Goal: Task Accomplishment & Management: Use online tool/utility

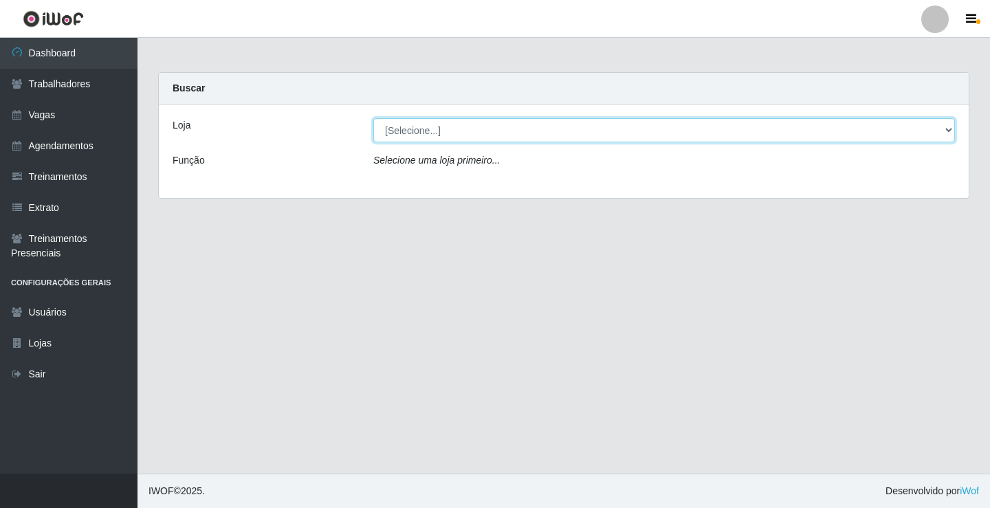
click at [473, 137] on select "[Selecione...] Edilicya Supermercado" at bounding box center [664, 130] width 582 height 24
select select "460"
click at [373, 118] on select "[Selecione...] Edilicya Supermercado" at bounding box center [664, 130] width 582 height 24
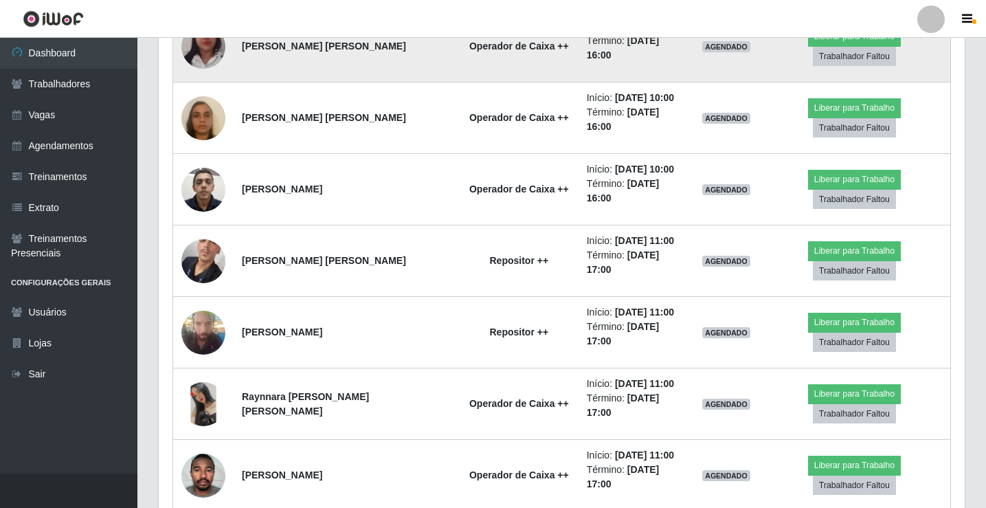
scroll to position [687, 0]
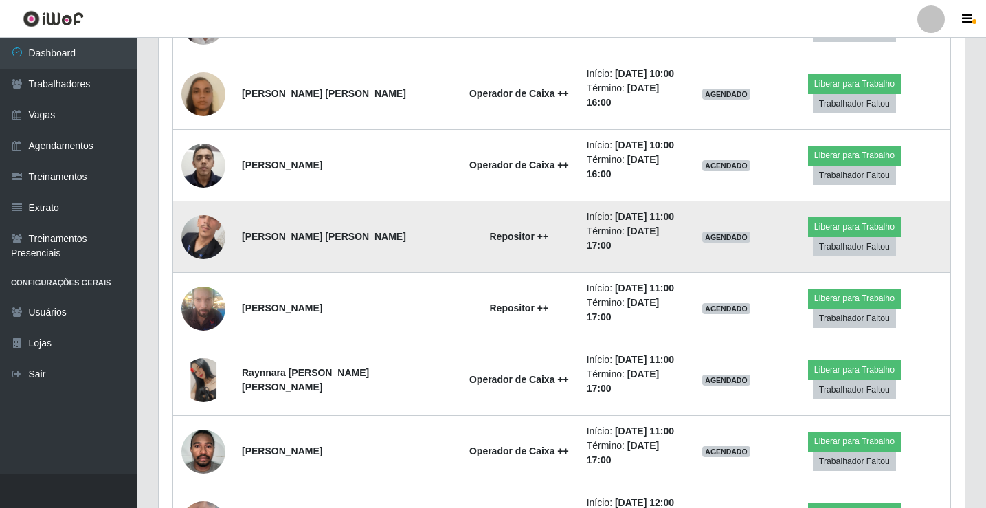
click at [215, 188] on img at bounding box center [203, 237] width 44 height 98
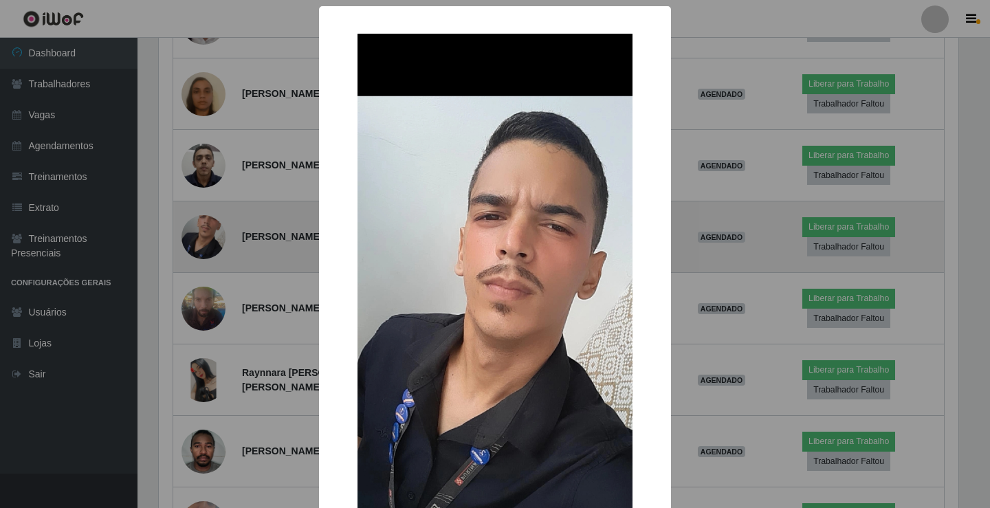
click at [215, 181] on div "× OK Cancel" at bounding box center [495, 254] width 990 height 508
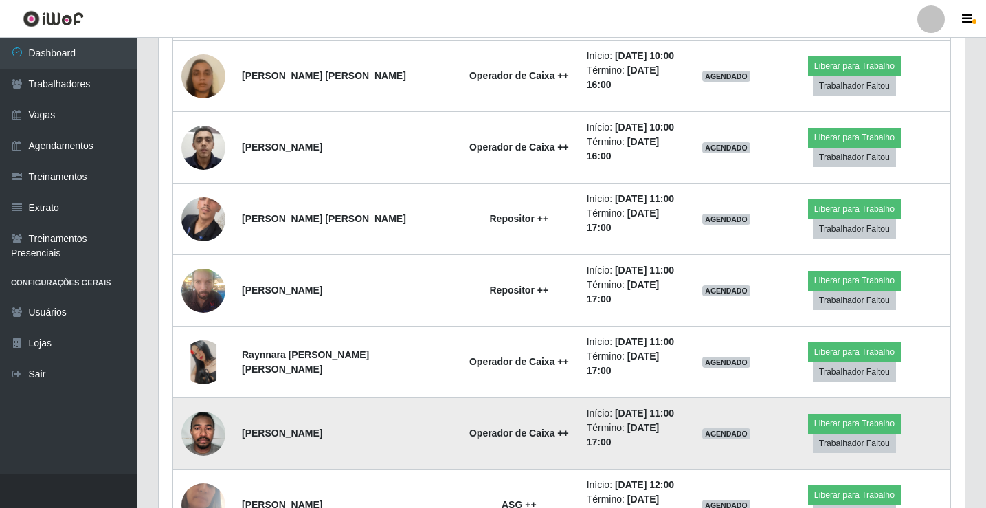
scroll to position [711, 0]
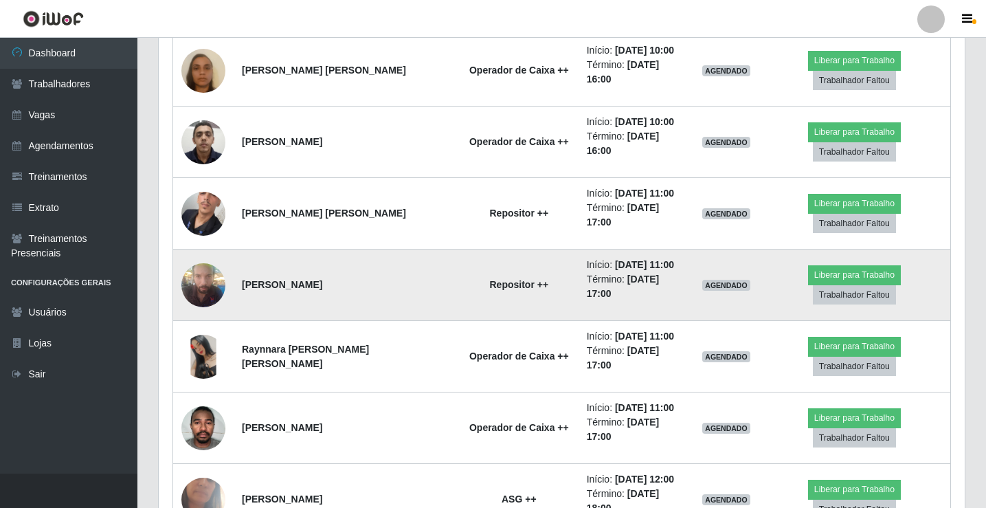
click at [206, 256] on img at bounding box center [203, 285] width 44 height 58
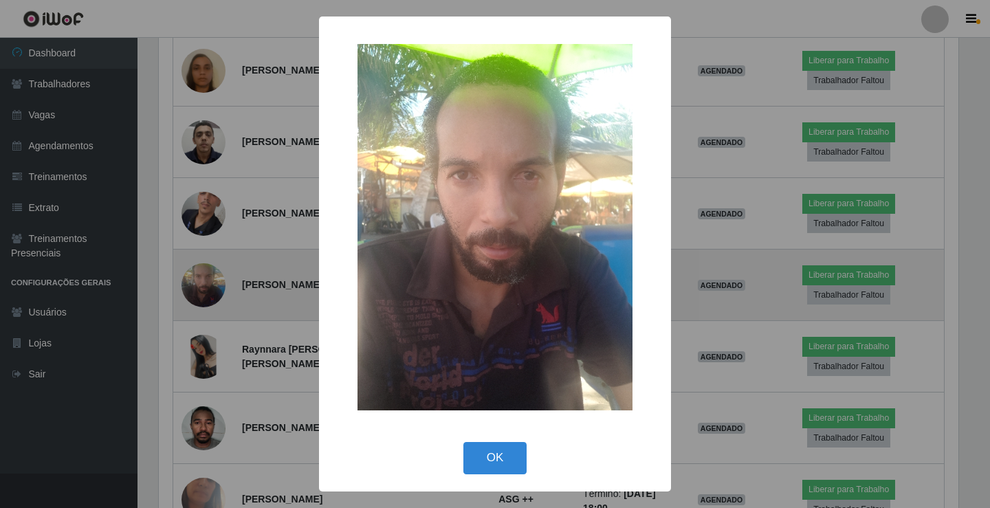
click at [206, 228] on div "× OK Cancel" at bounding box center [495, 254] width 990 height 508
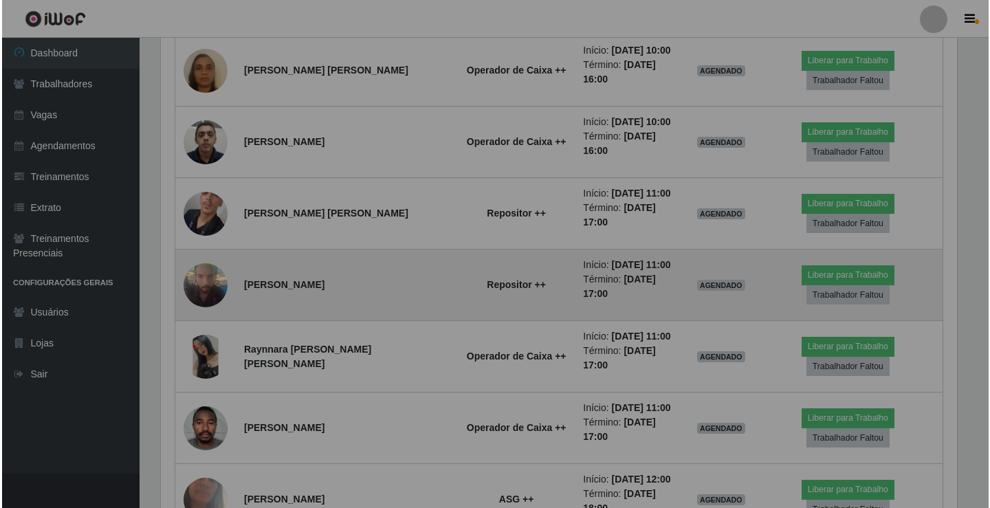
scroll to position [285, 806]
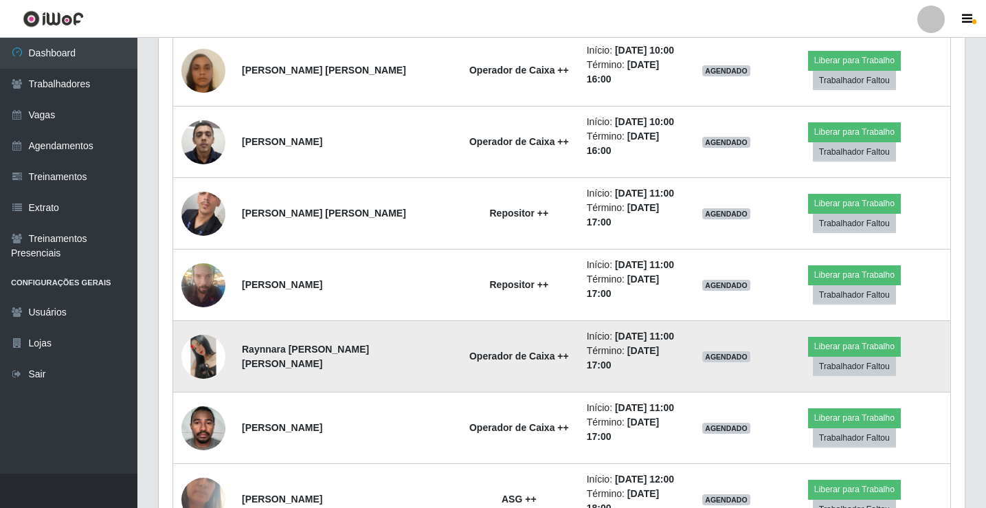
click at [205, 335] on img at bounding box center [203, 357] width 44 height 44
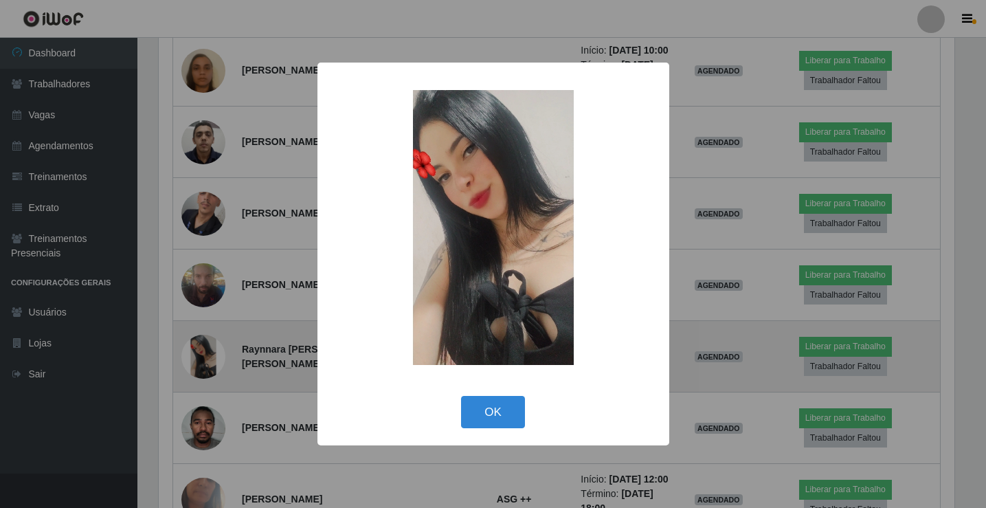
scroll to position [285, 799]
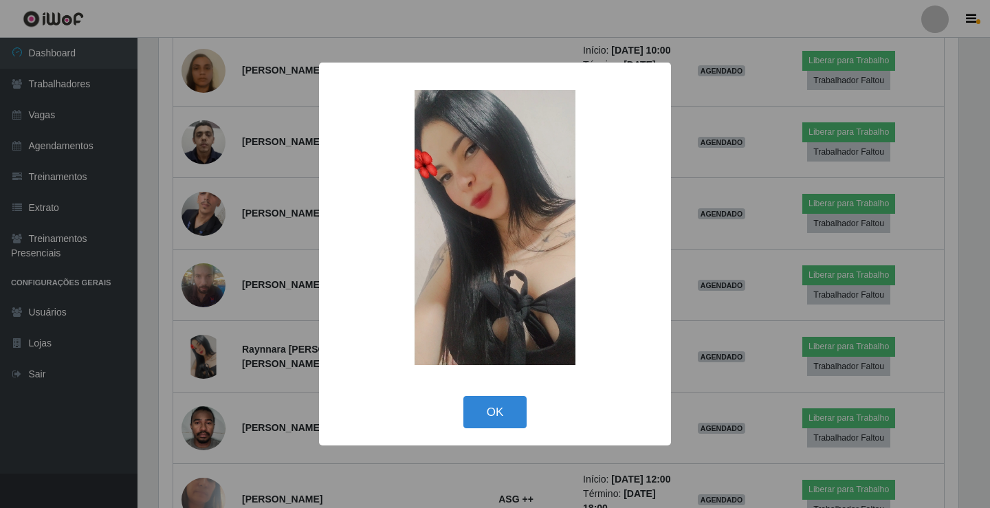
click at [208, 294] on div "× OK Cancel" at bounding box center [495, 254] width 990 height 508
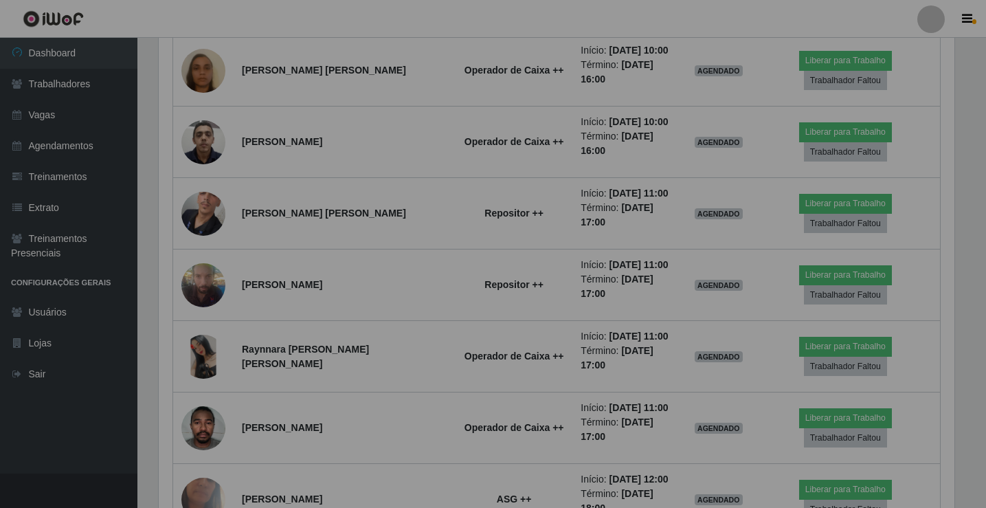
scroll to position [285, 806]
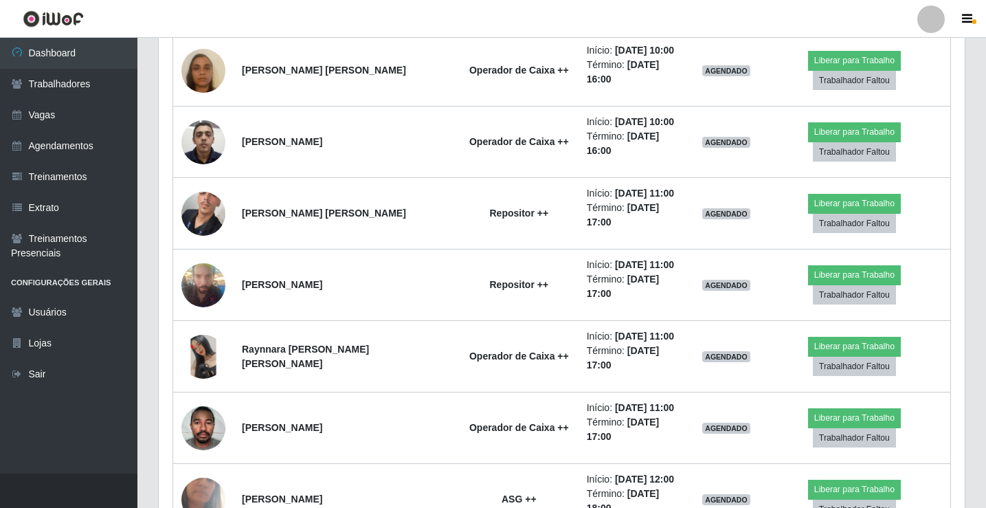
click at [208, 335] on img at bounding box center [203, 357] width 44 height 44
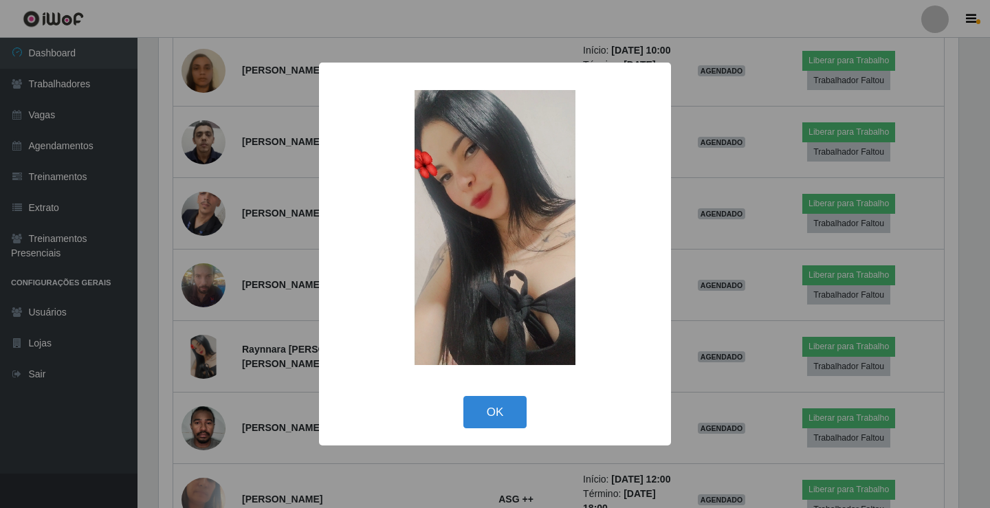
click at [208, 294] on div "× OK Cancel" at bounding box center [495, 254] width 990 height 508
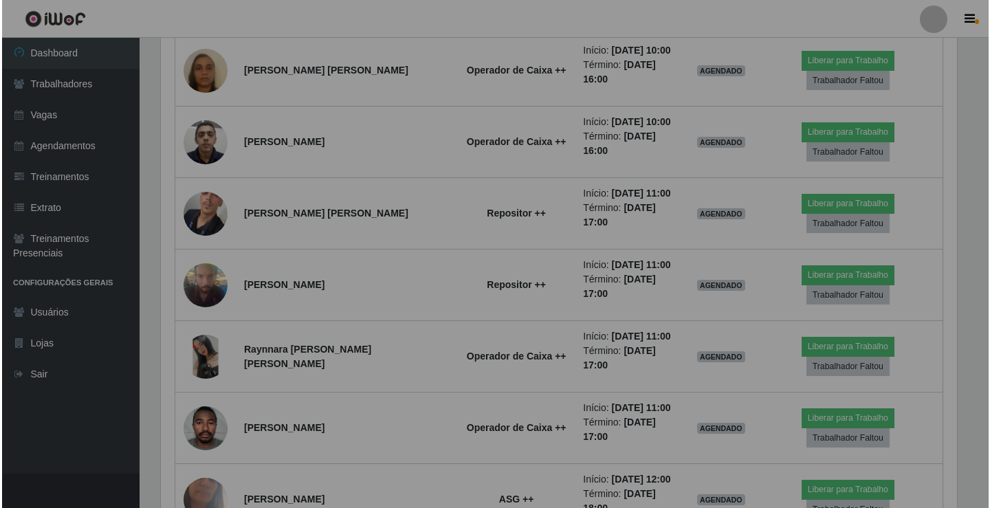
scroll to position [285, 806]
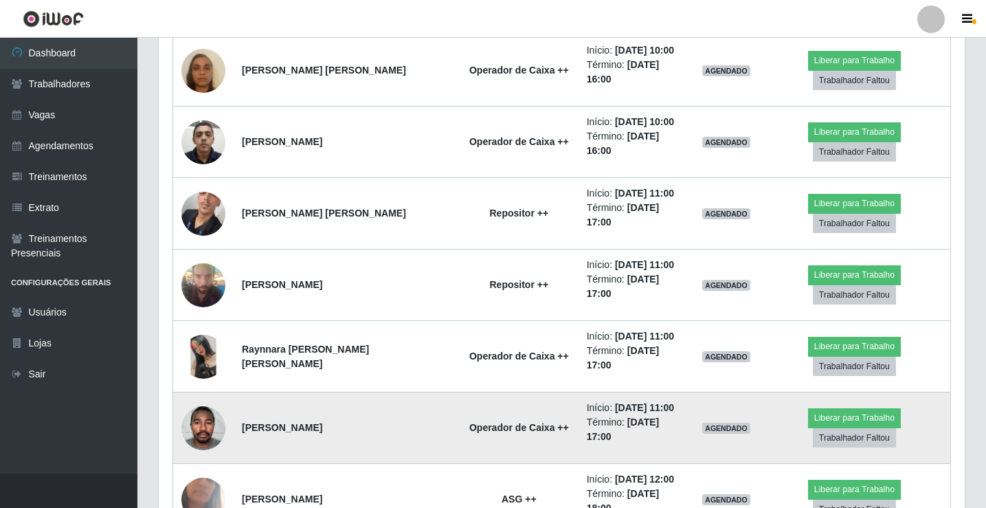
click at [221, 399] on img at bounding box center [203, 428] width 44 height 58
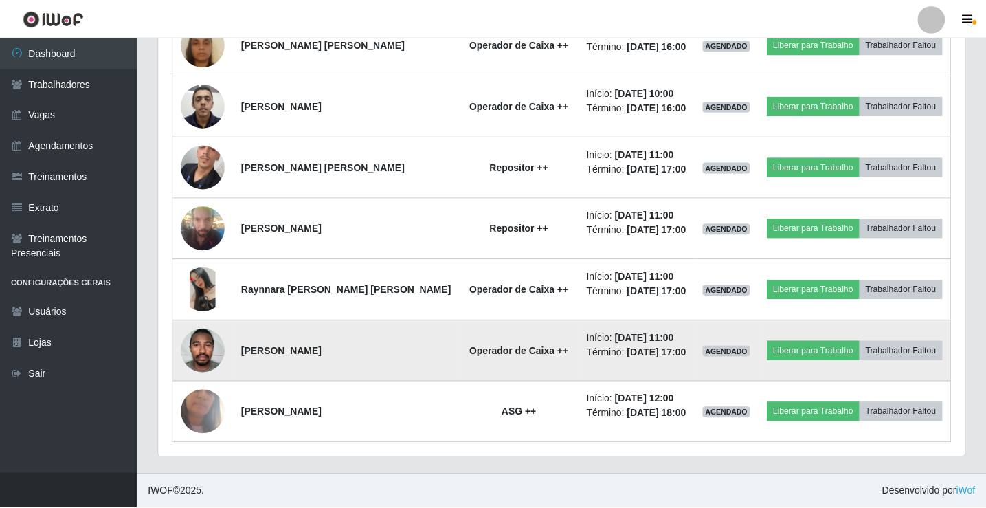
scroll to position [285, 799]
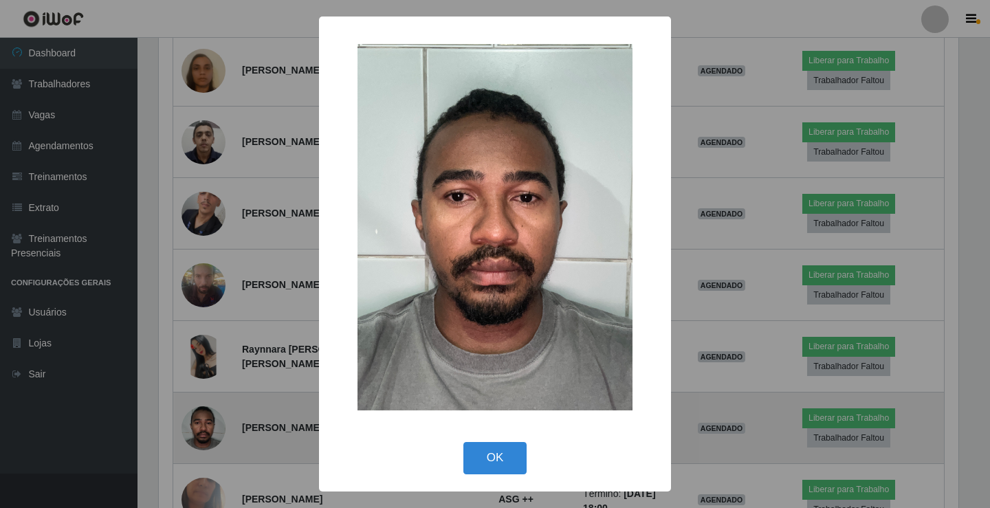
click at [221, 351] on div "× OK Cancel" at bounding box center [495, 254] width 990 height 508
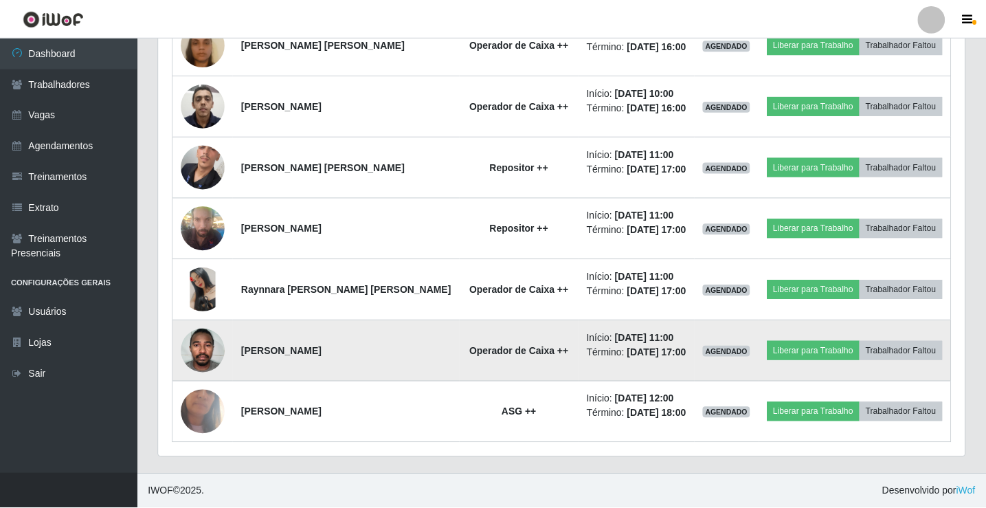
scroll to position [285, 806]
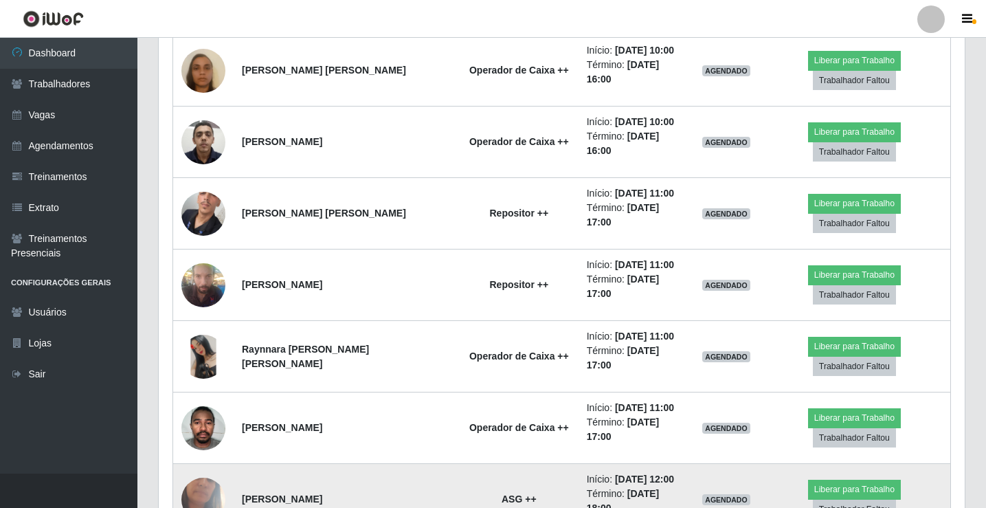
click at [209, 450] on img at bounding box center [203, 499] width 44 height 98
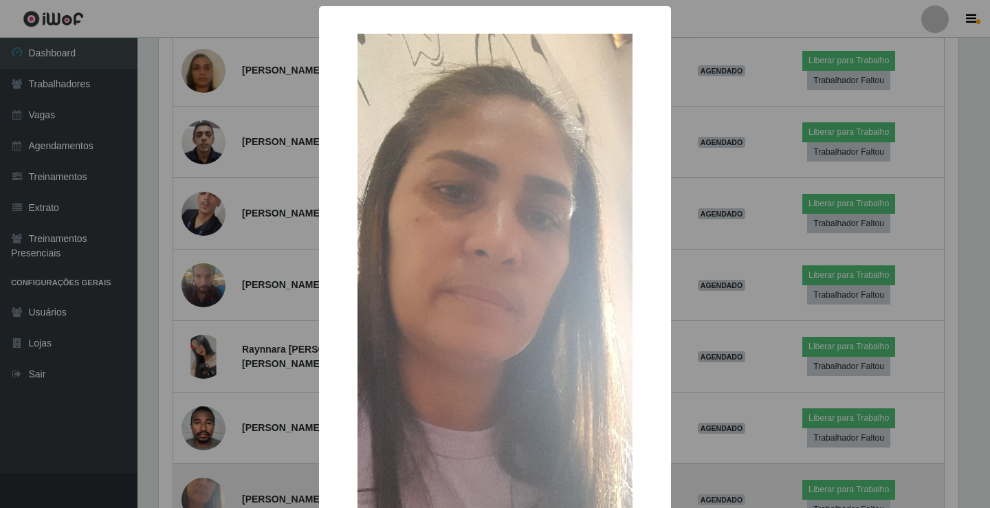
click at [209, 397] on div "× OK Cancel" at bounding box center [495, 254] width 990 height 508
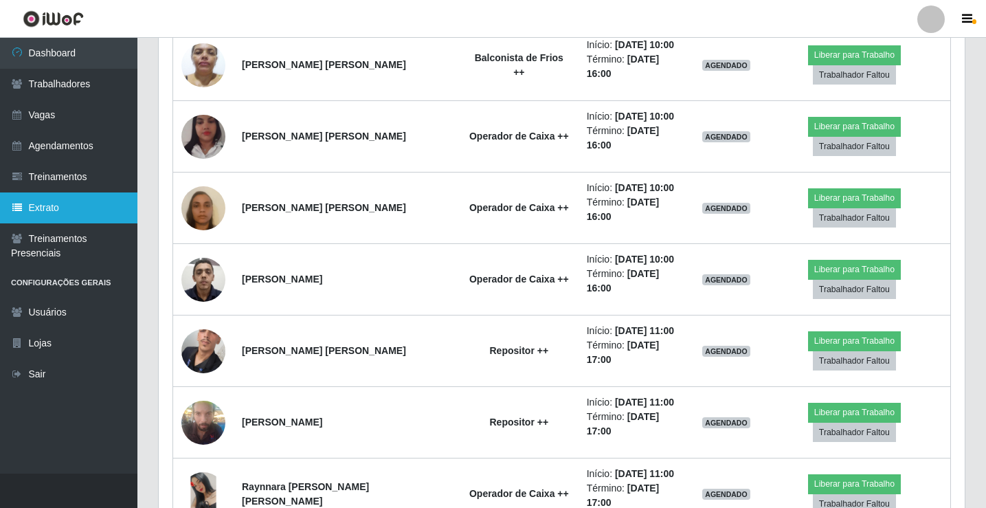
click at [0, 214] on link "Extrato" at bounding box center [68, 207] width 137 height 31
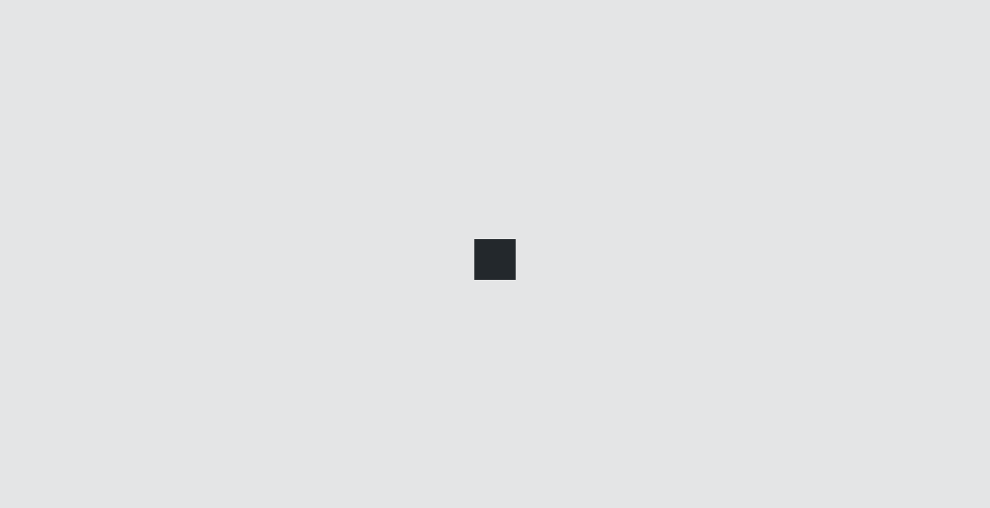
click at [0, 217] on link "Extrato" at bounding box center [68, 207] width 137 height 31
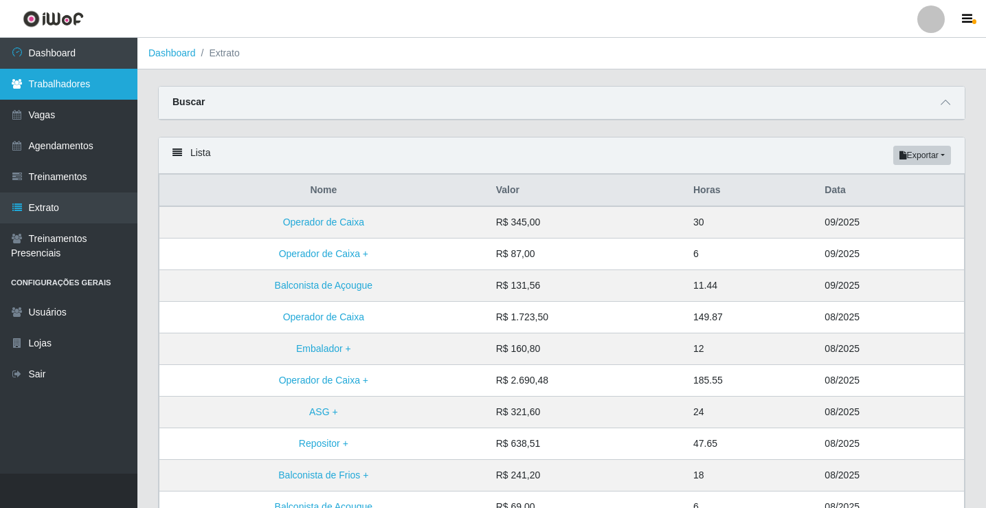
click at [113, 86] on link "Trabalhadores" at bounding box center [68, 84] width 137 height 31
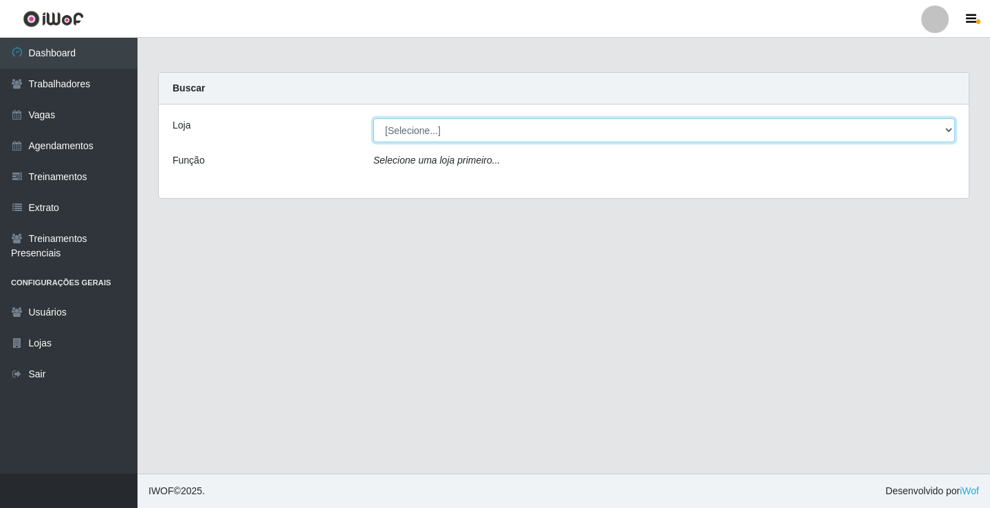
click at [455, 139] on select "[Selecione...] Edilicya Supermercado" at bounding box center [664, 130] width 582 height 24
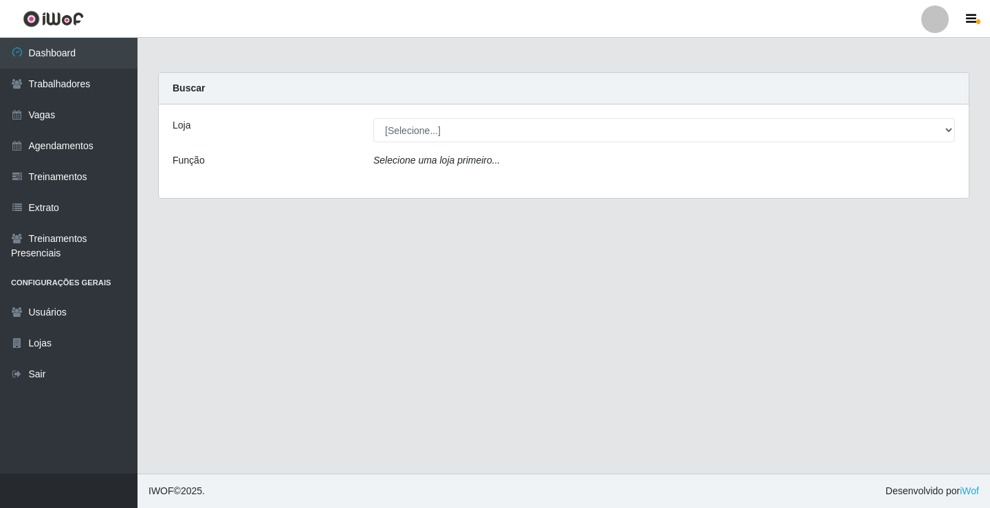
click at [451, 181] on div "Loja [Selecione...] Edilicya Supermercado Função Selecione uma loja primeiro..." at bounding box center [564, 150] width 810 height 93
click at [452, 143] on div "Loja [Selecione...] Edilicya Supermercado Função Selecione uma loja primeiro..." at bounding box center [564, 150] width 810 height 93
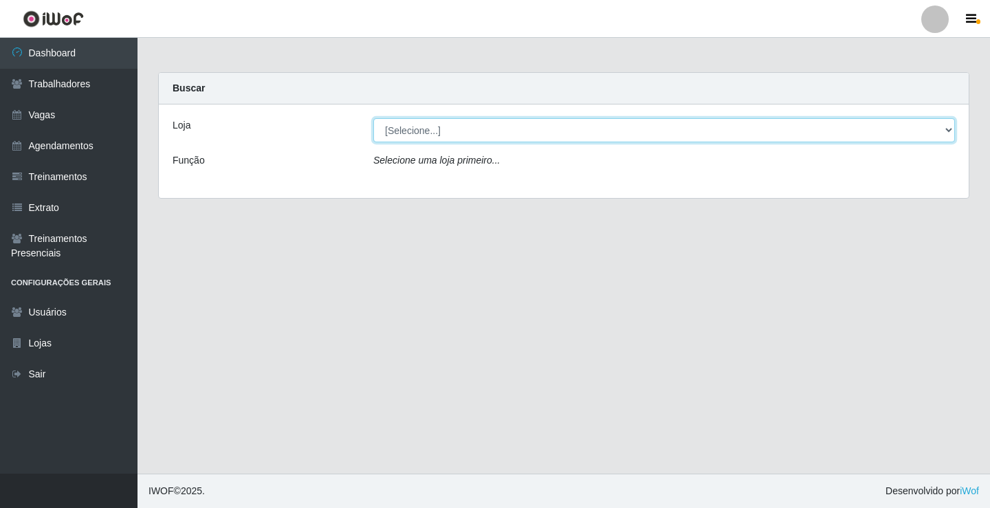
click at [454, 134] on select "[Selecione...] Edilicya Supermercado" at bounding box center [664, 130] width 582 height 24
select select "460"
click at [373, 118] on select "[Selecione...] Edilicya Supermercado" at bounding box center [664, 130] width 582 height 24
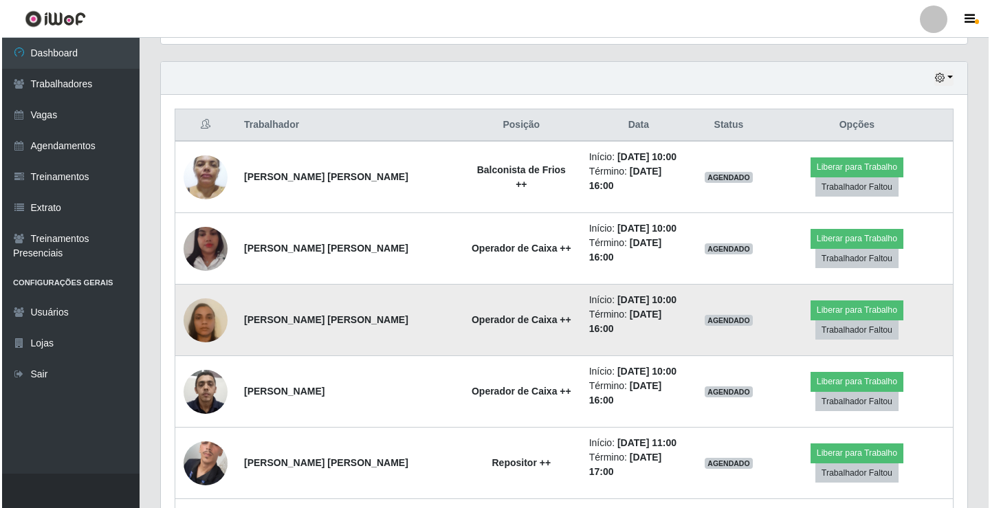
scroll to position [481, 0]
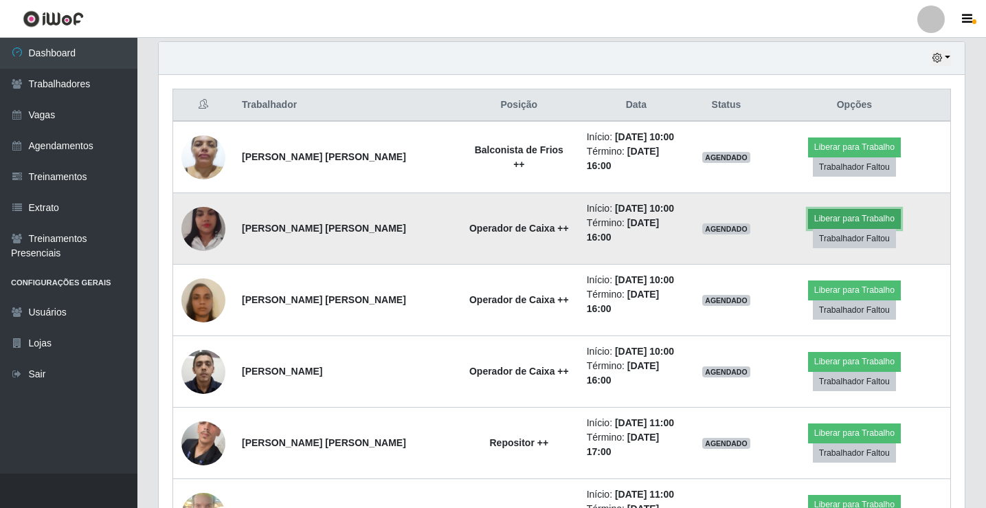
click at [833, 209] on button "Liberar para Trabalho" at bounding box center [854, 218] width 93 height 19
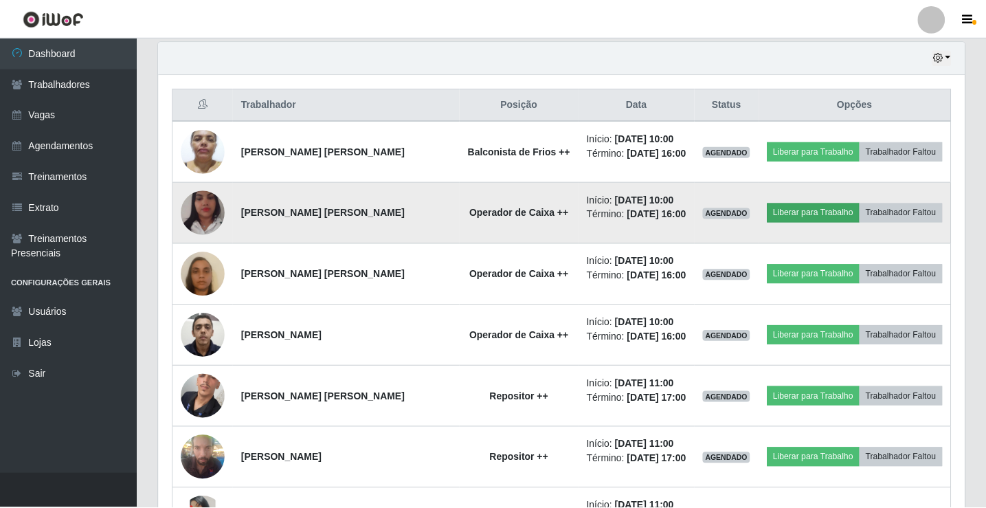
scroll to position [285, 799]
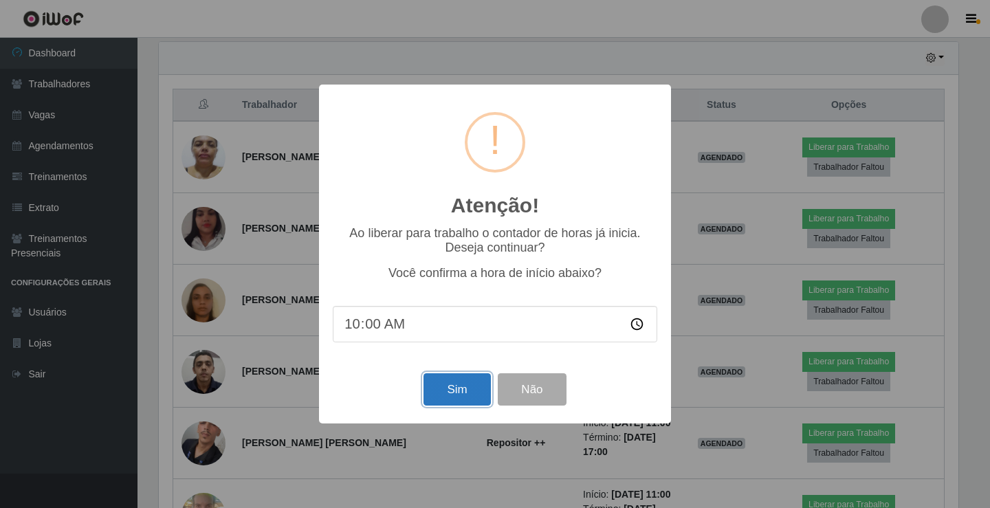
click at [468, 395] on button "Sim" at bounding box center [456, 389] width 67 height 32
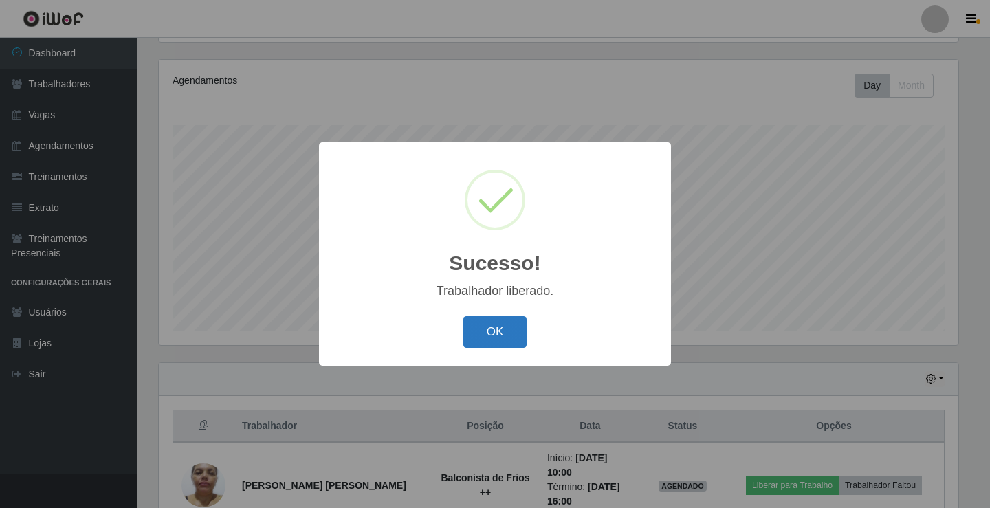
drag, startPoint x: 501, startPoint y: 340, endPoint x: 517, endPoint y: 320, distance: 26.0
click at [507, 337] on button "OK" at bounding box center [495, 332] width 64 height 32
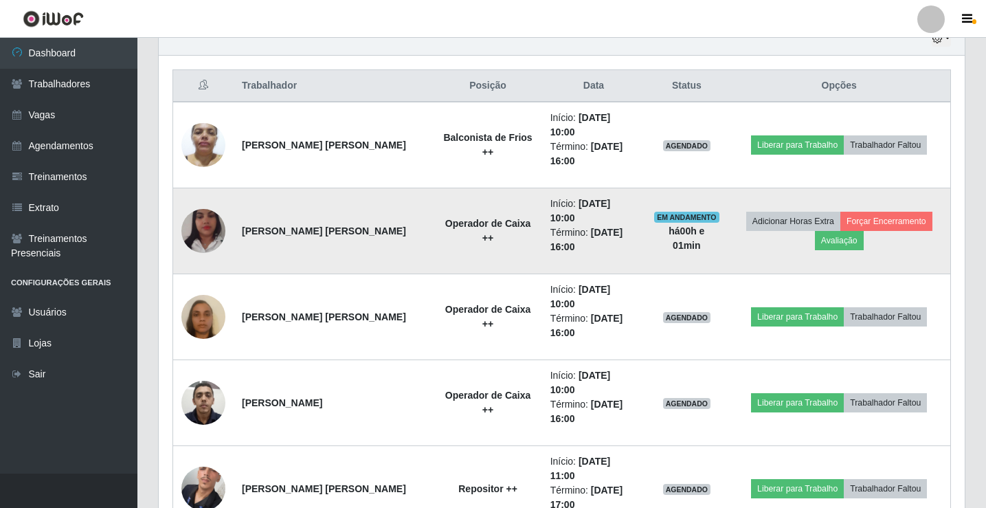
scroll to position [504, 0]
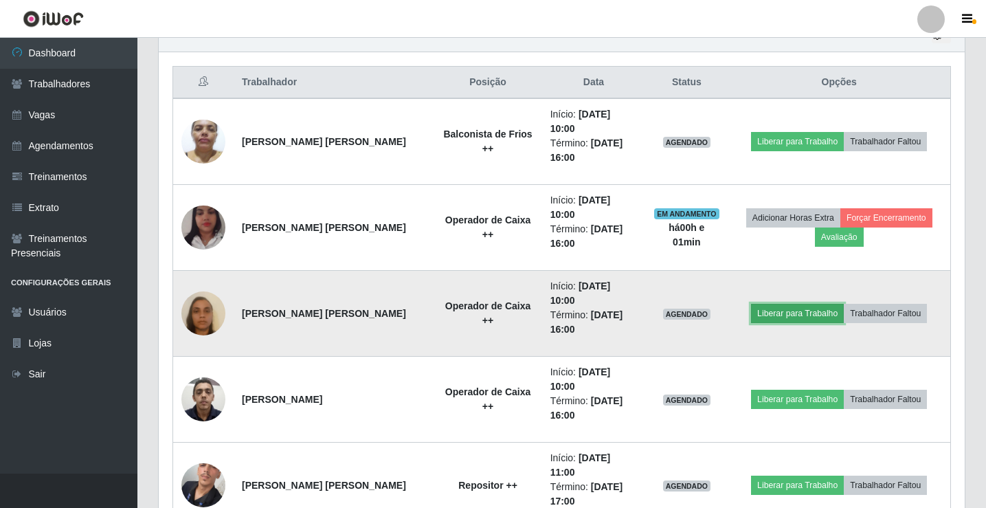
click at [789, 304] on button "Liberar para Trabalho" at bounding box center [797, 313] width 93 height 19
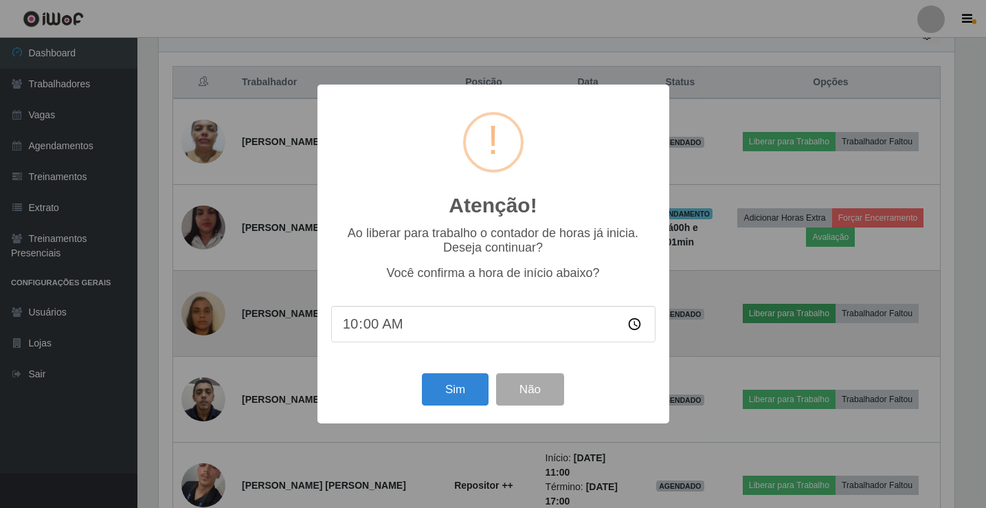
scroll to position [285, 799]
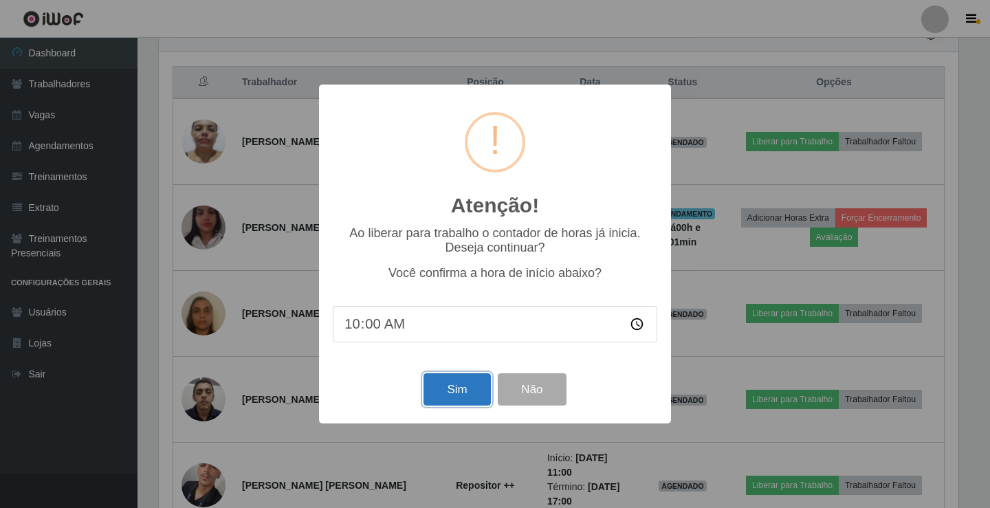
click at [469, 394] on button "Sim" at bounding box center [456, 389] width 67 height 32
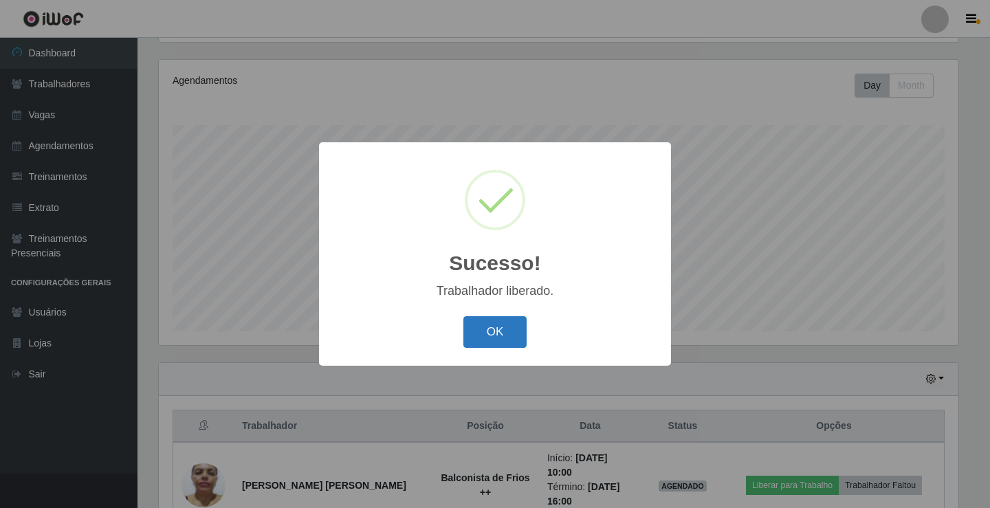
click at [502, 329] on button "OK" at bounding box center [495, 332] width 64 height 32
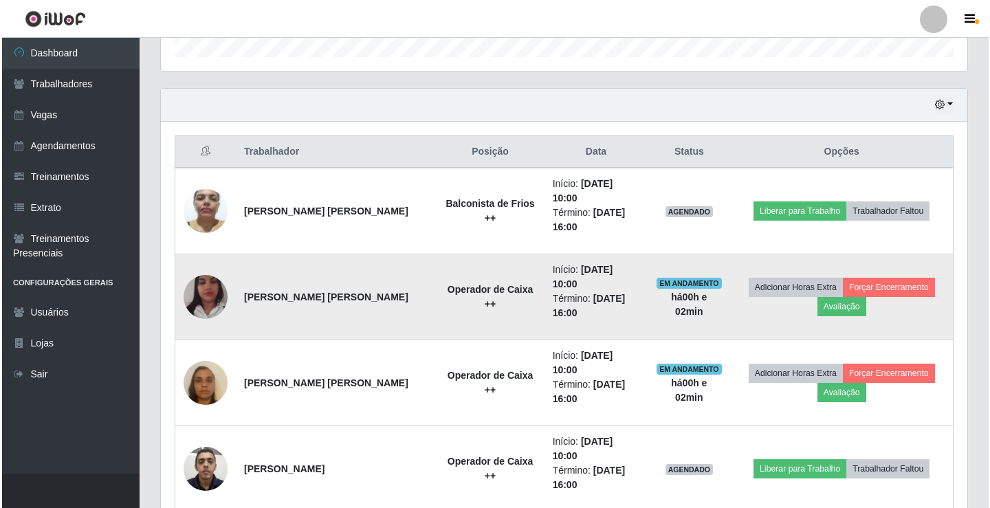
scroll to position [435, 0]
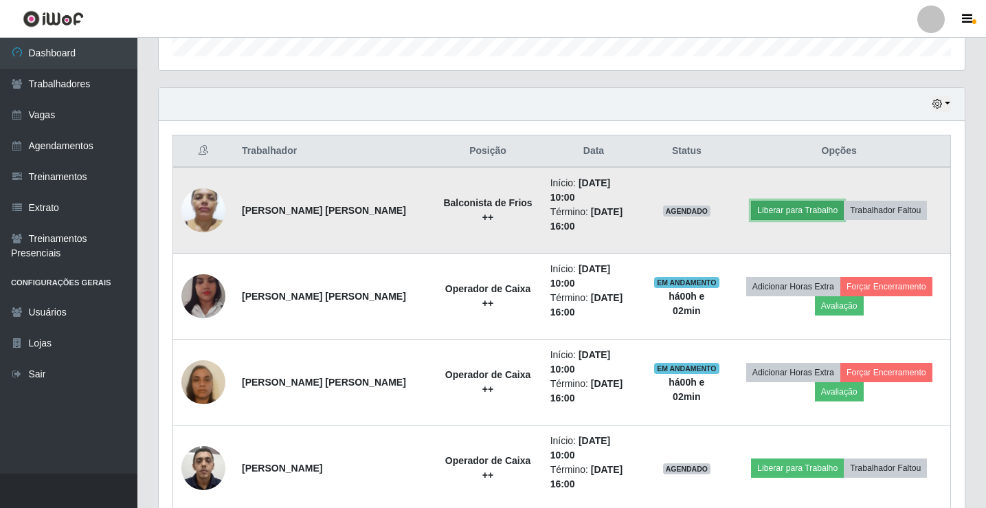
click at [777, 201] on button "Liberar para Trabalho" at bounding box center [797, 210] width 93 height 19
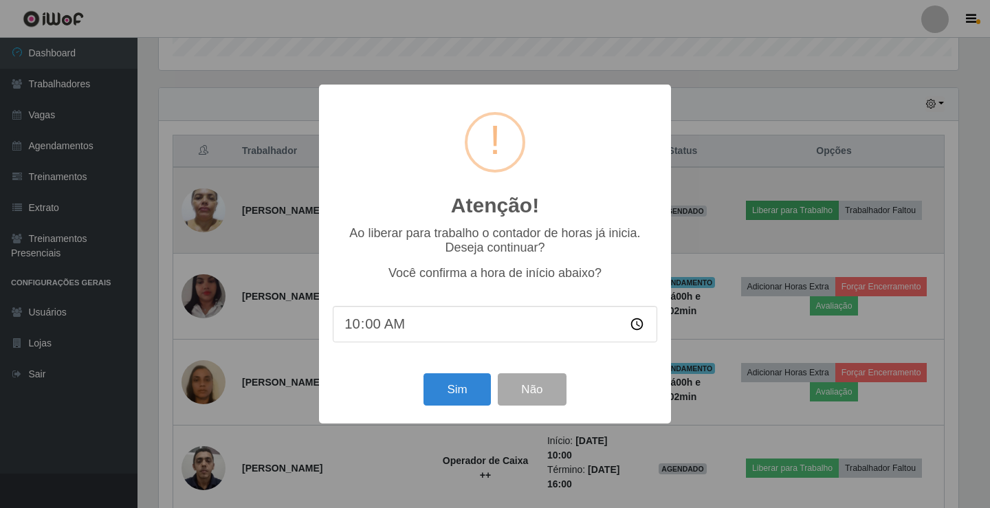
scroll to position [687159, 686645]
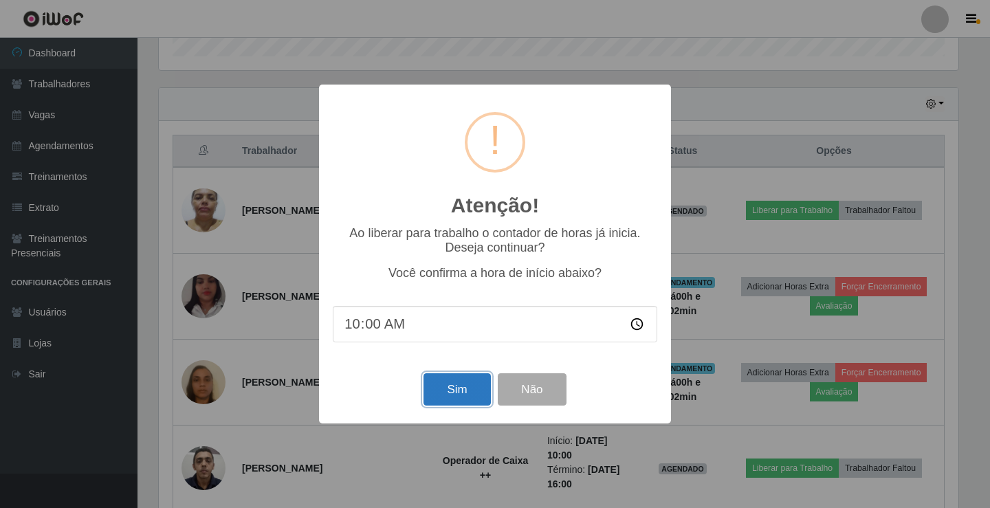
click at [443, 391] on button "Sim" at bounding box center [456, 389] width 67 height 32
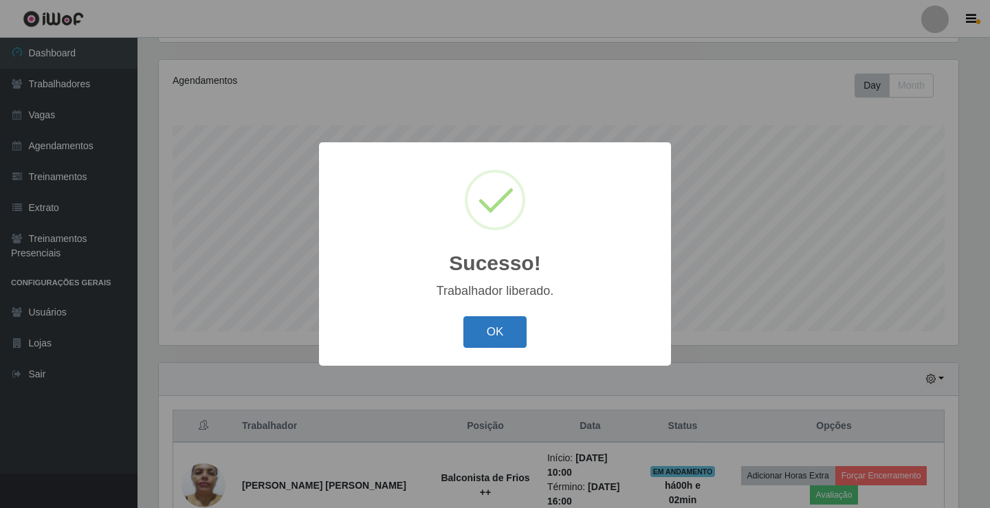
click at [511, 323] on button "OK" at bounding box center [495, 332] width 64 height 32
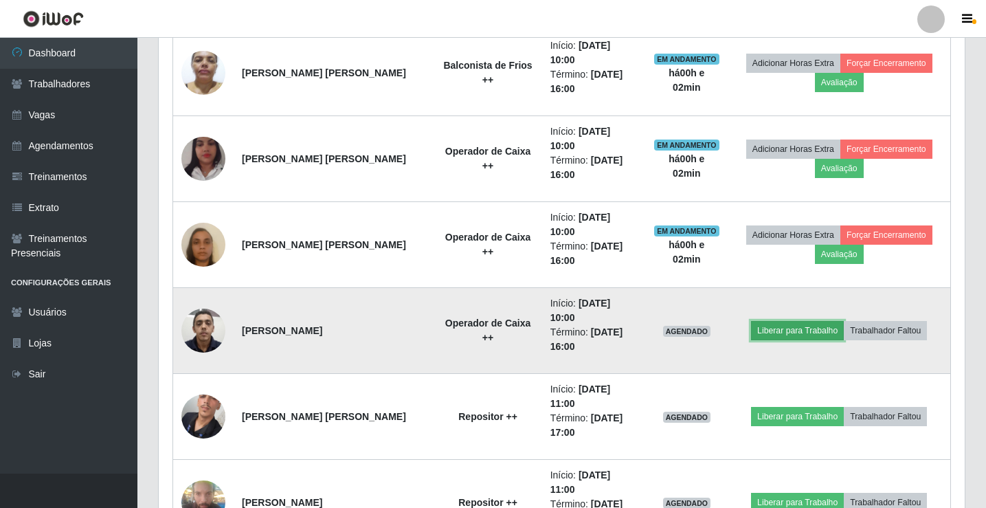
click at [758, 321] on button "Liberar para Trabalho" at bounding box center [797, 330] width 93 height 19
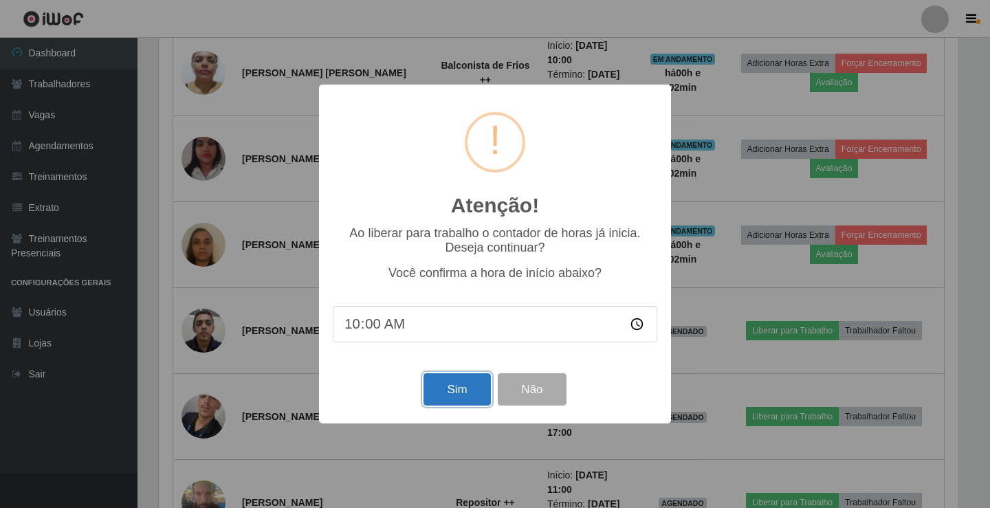
click at [438, 392] on button "Sim" at bounding box center [456, 389] width 67 height 32
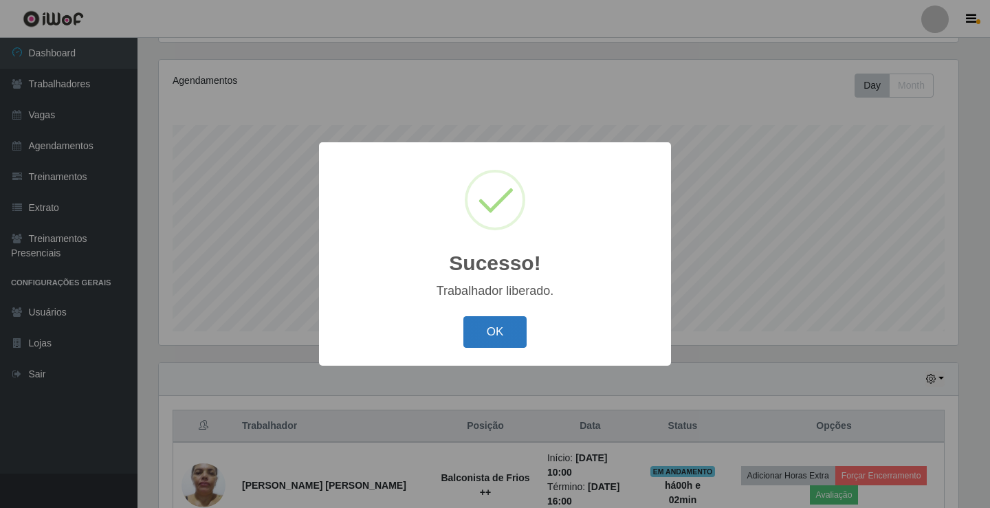
click at [492, 326] on button "OK" at bounding box center [495, 332] width 64 height 32
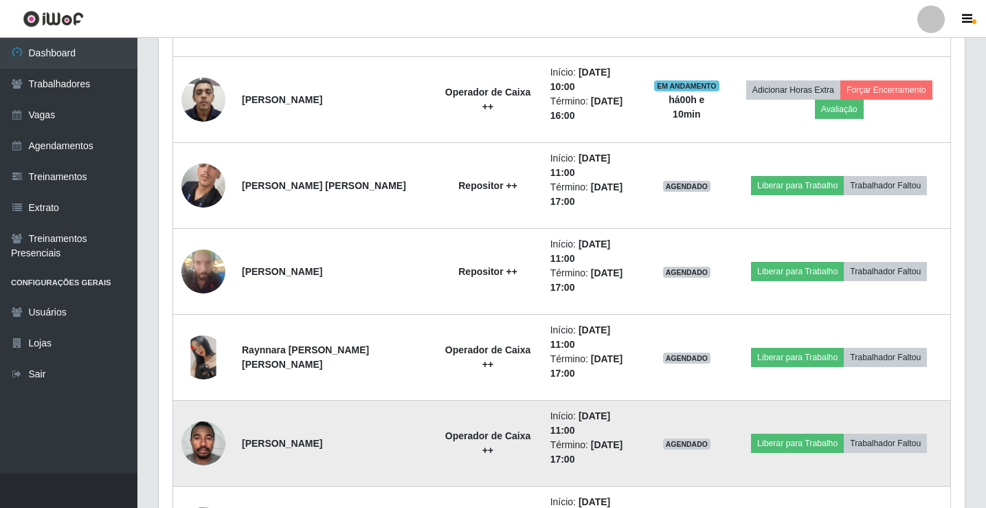
scroll to position [666, 0]
